Goal: Information Seeking & Learning: Compare options

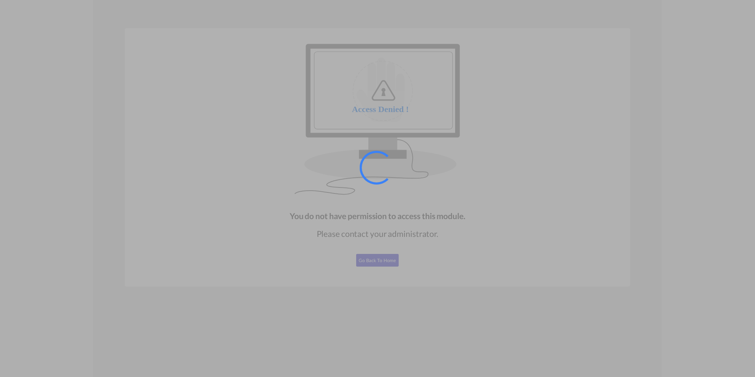
click at [262, 5] on div at bounding box center [377, 188] width 755 height 377
